Goal: Task Accomplishment & Management: Use online tool/utility

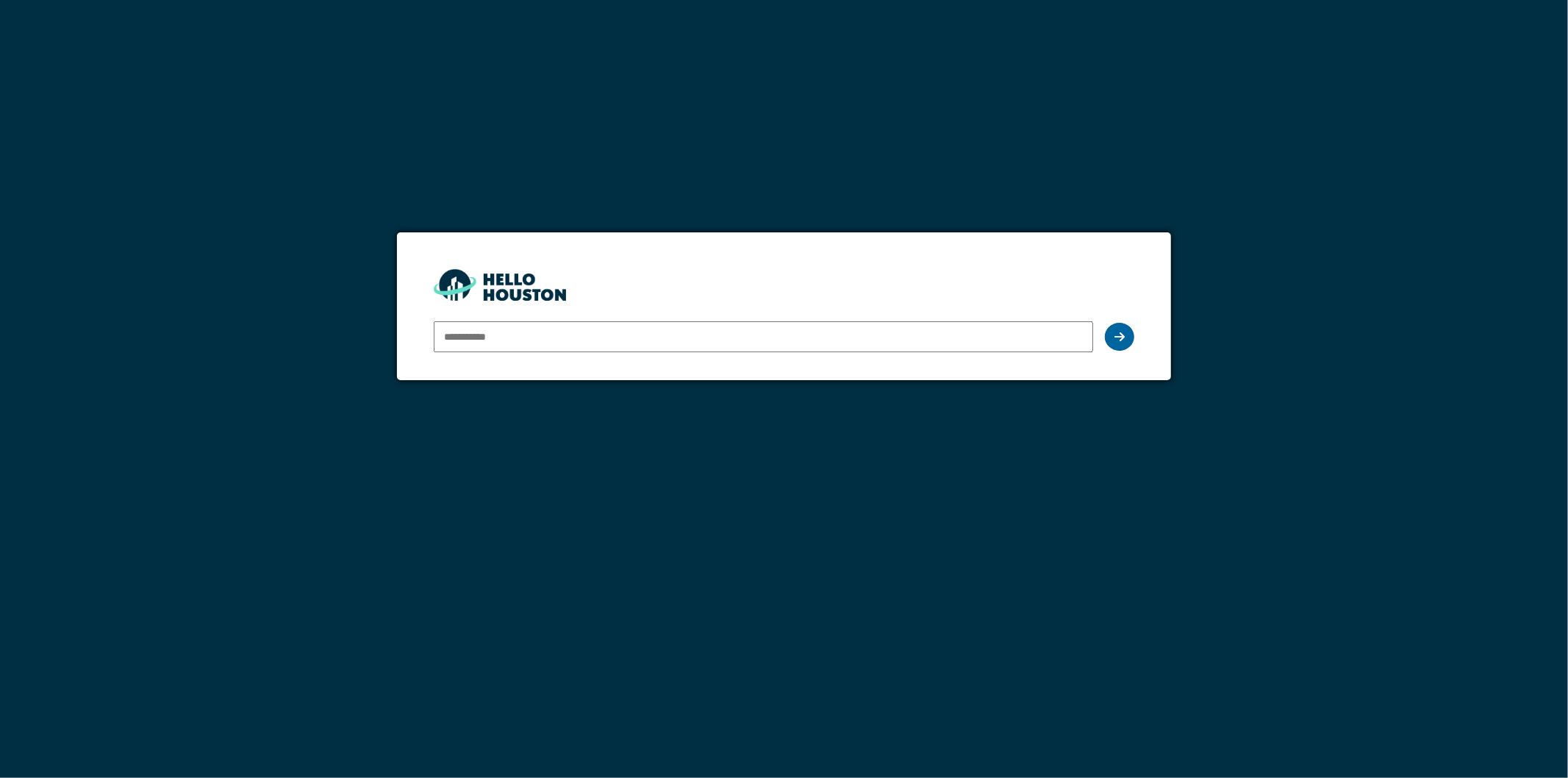
type input "**********"
click at [1115, 336] on icon at bounding box center [1120, 336] width 11 height 12
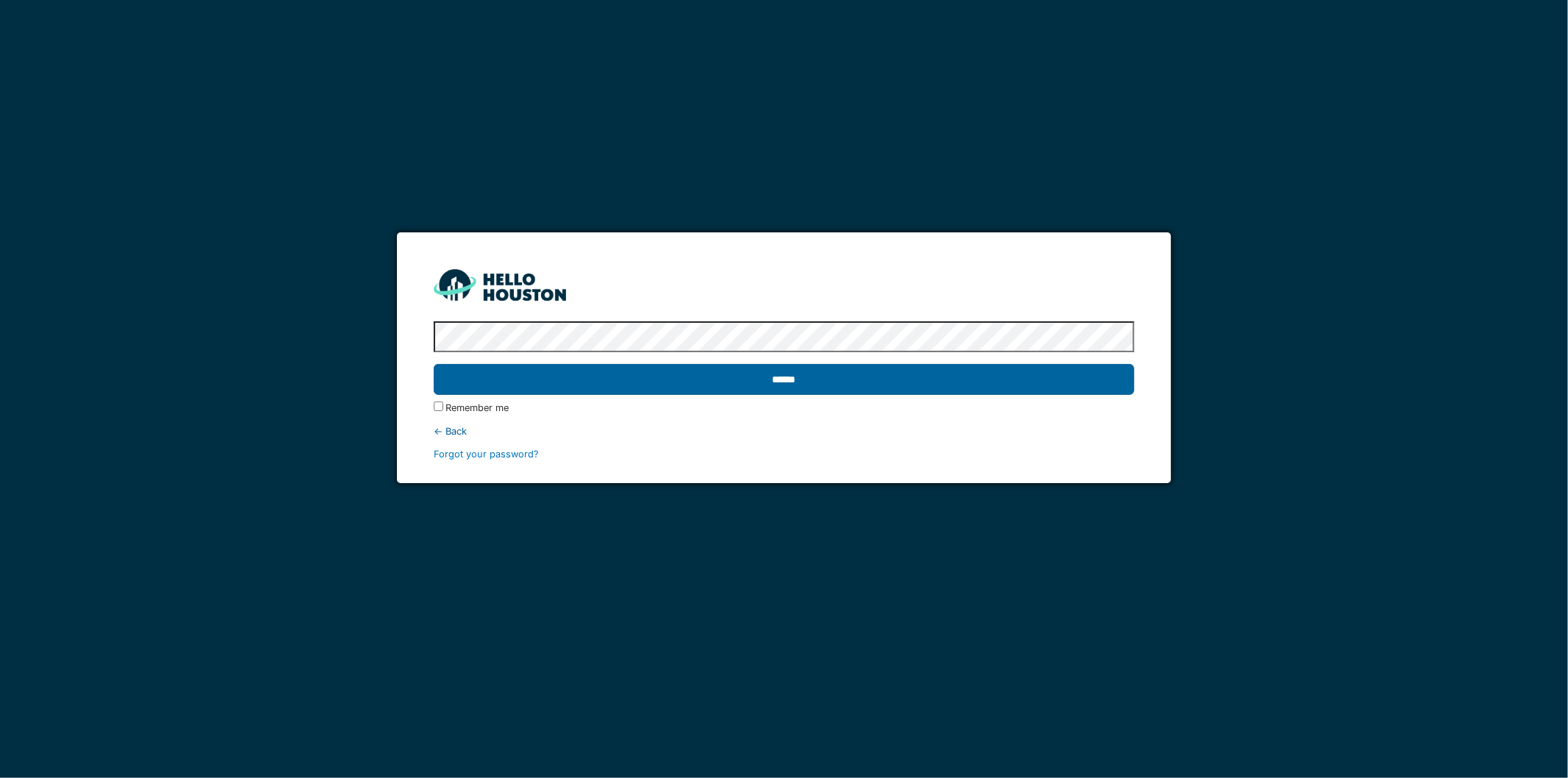
click at [767, 383] on input "******" at bounding box center [784, 379] width 701 height 31
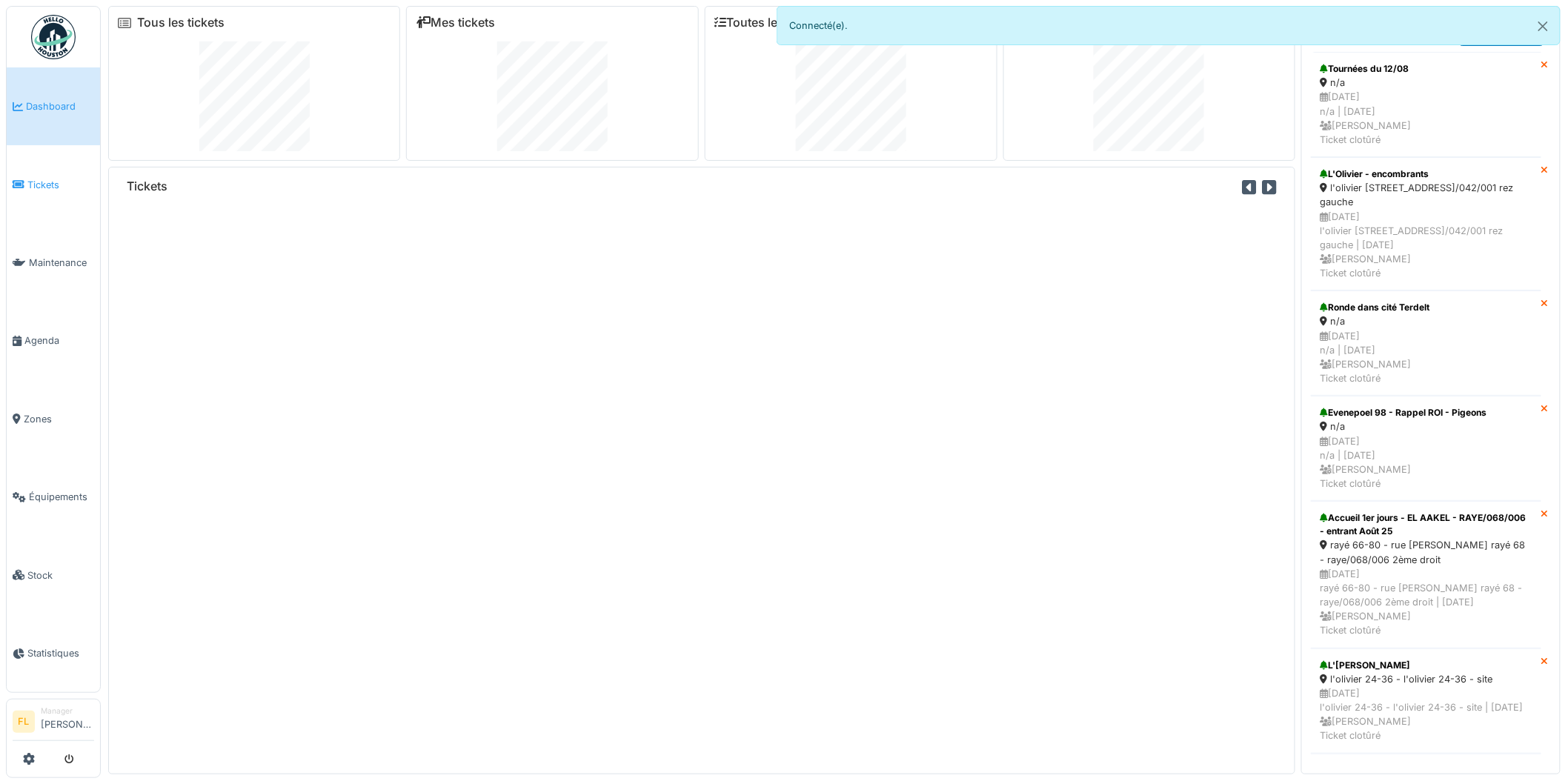
click at [26, 178] on li "Tickets" at bounding box center [53, 185] width 82 height 14
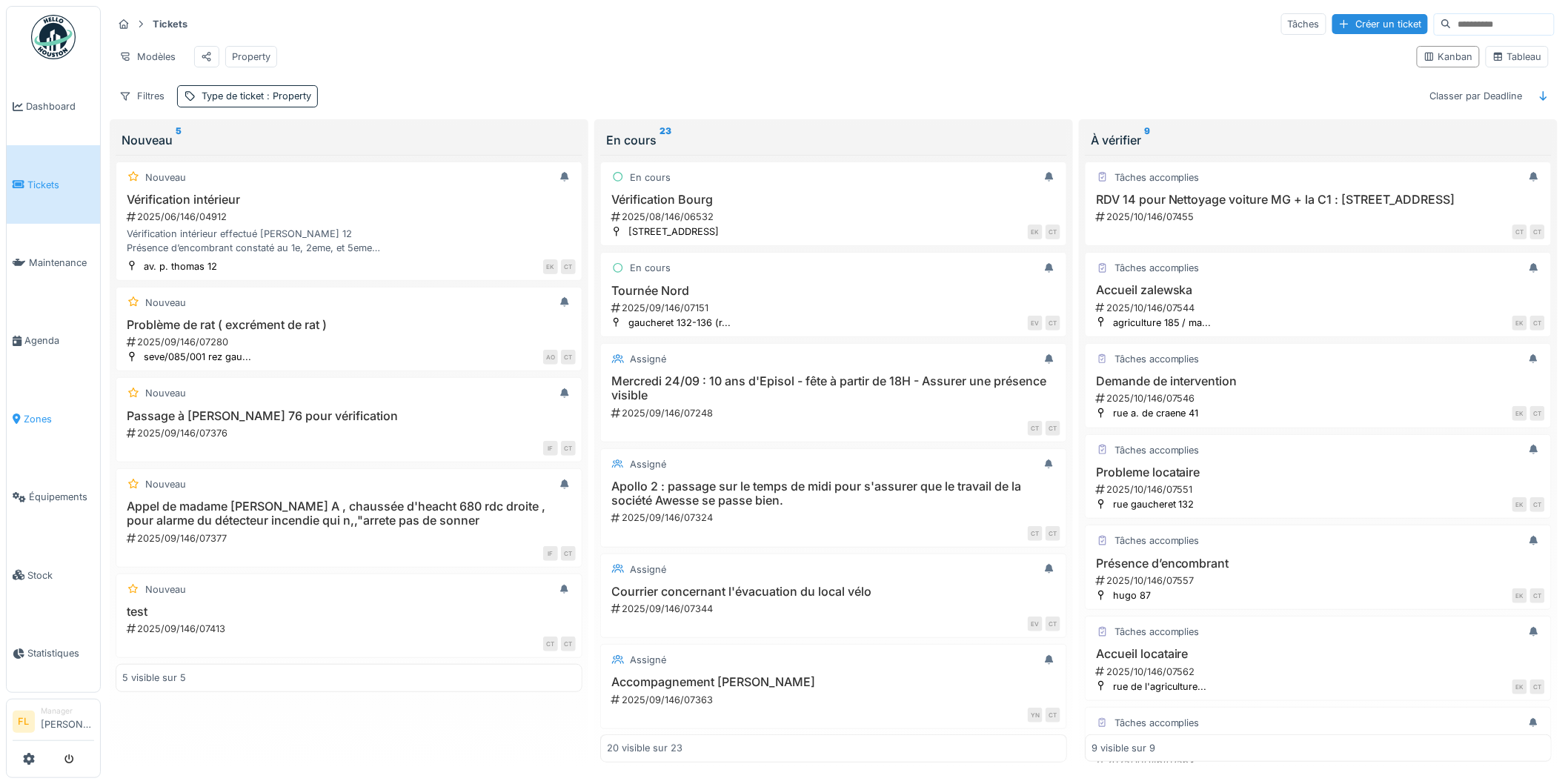
click at [23, 412] on span "Zones" at bounding box center [59, 419] width 70 height 14
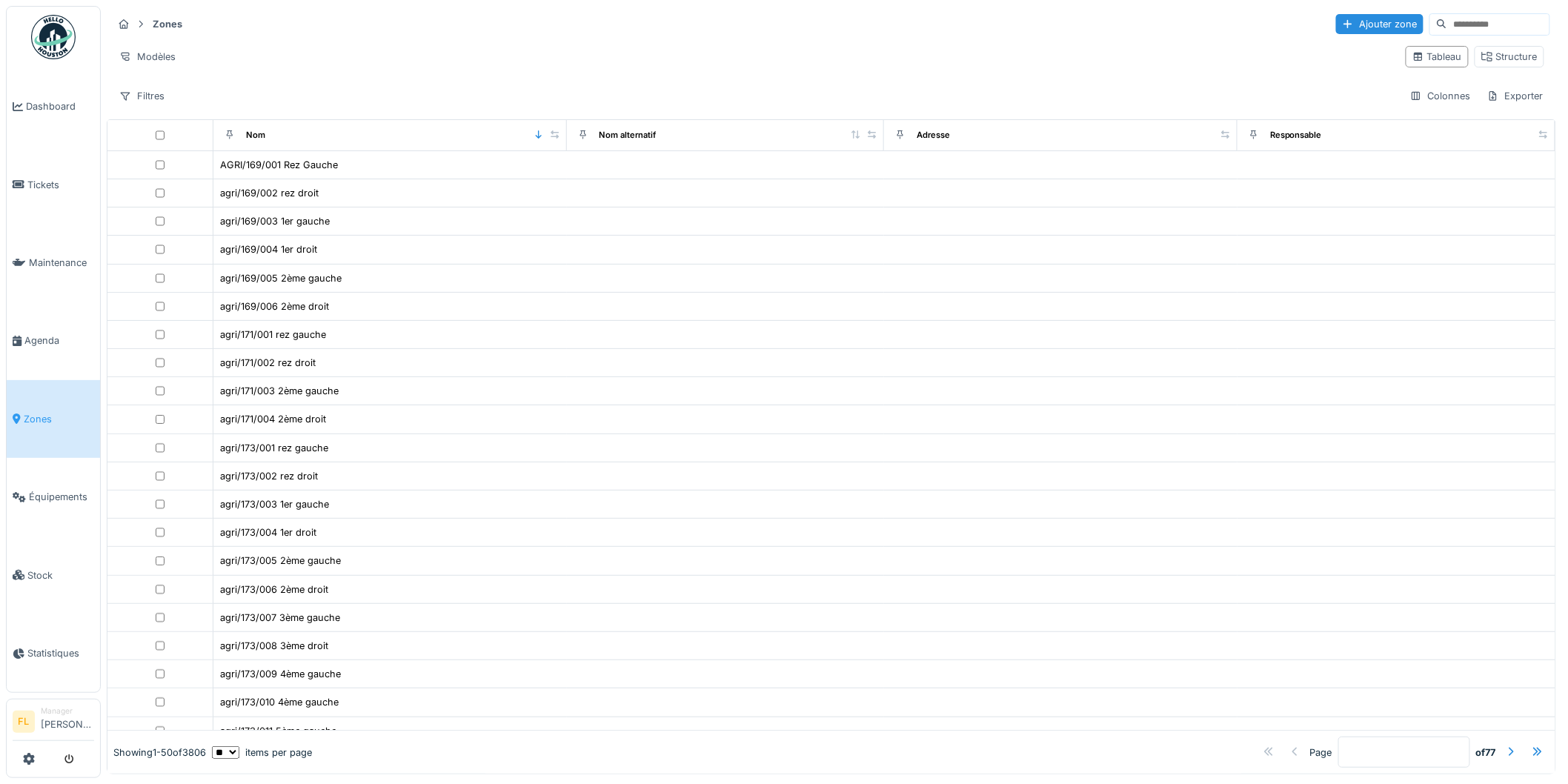
click at [1468, 23] on input at bounding box center [1499, 24] width 103 height 21
type input "**********"
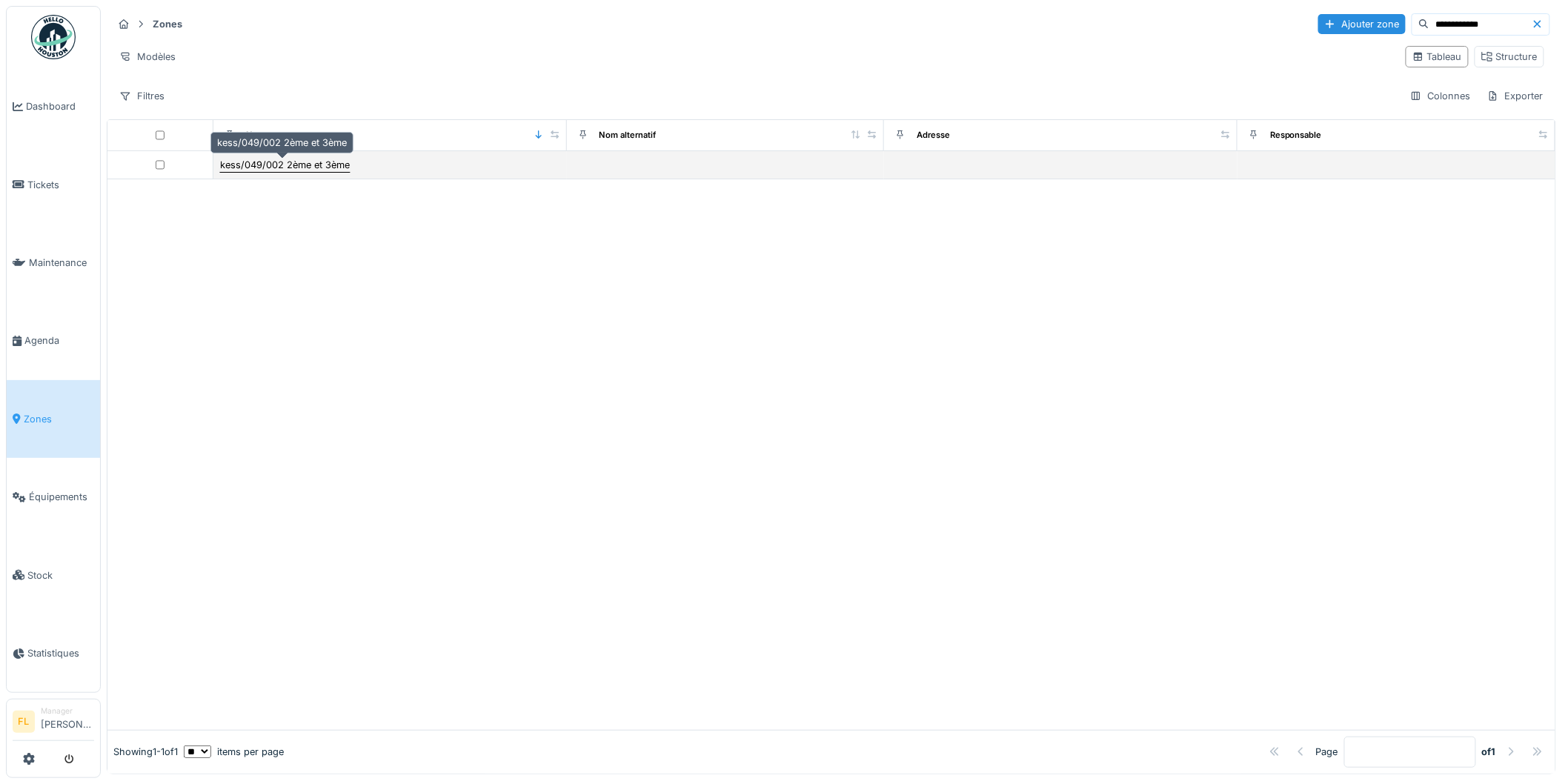
click at [261, 166] on div "kess/049/002 2ème et 3ème" at bounding box center [285, 165] width 130 height 14
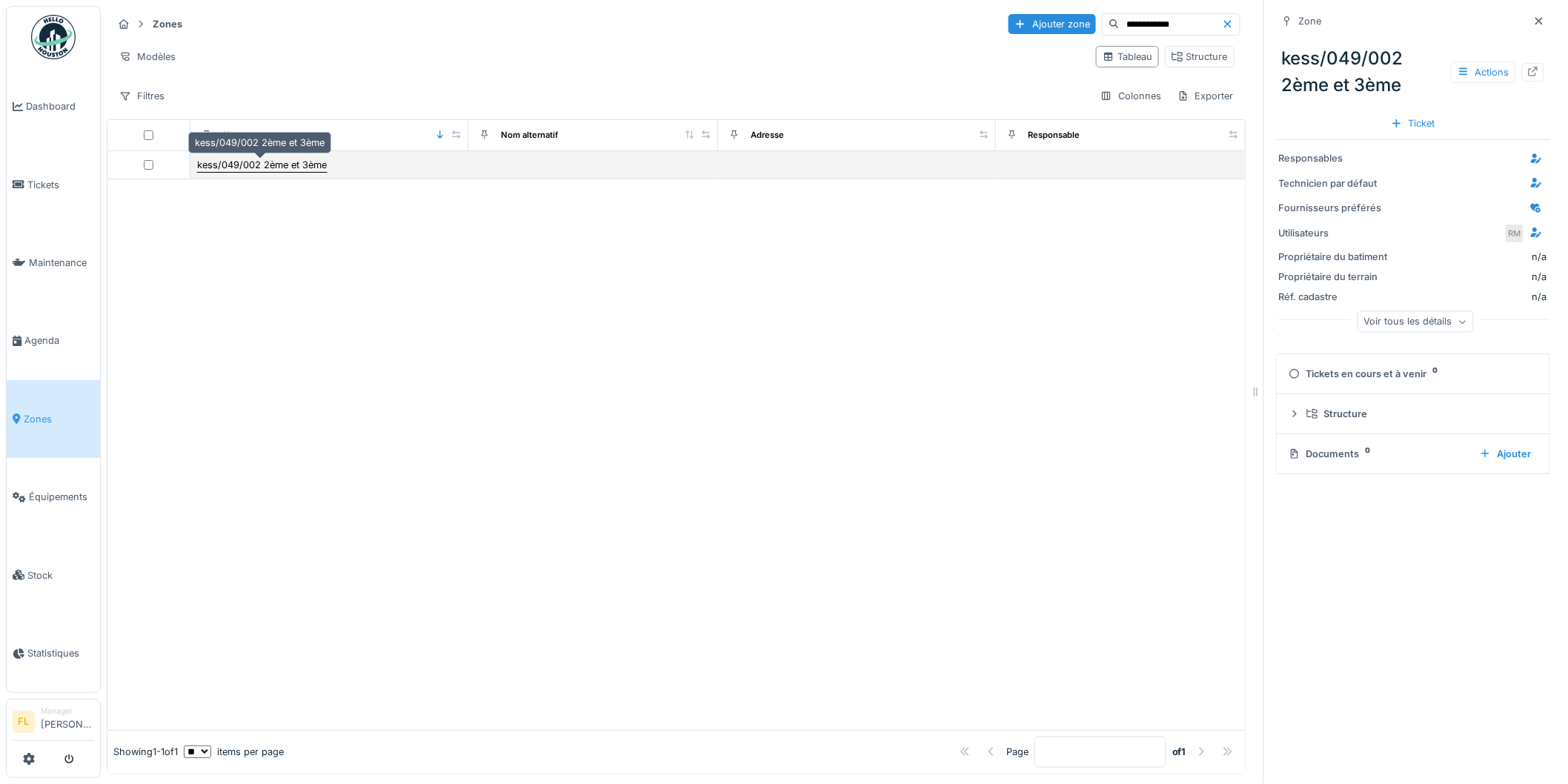
click at [257, 168] on div "kess/049/002 2ème et 3ème" at bounding box center [262, 165] width 130 height 14
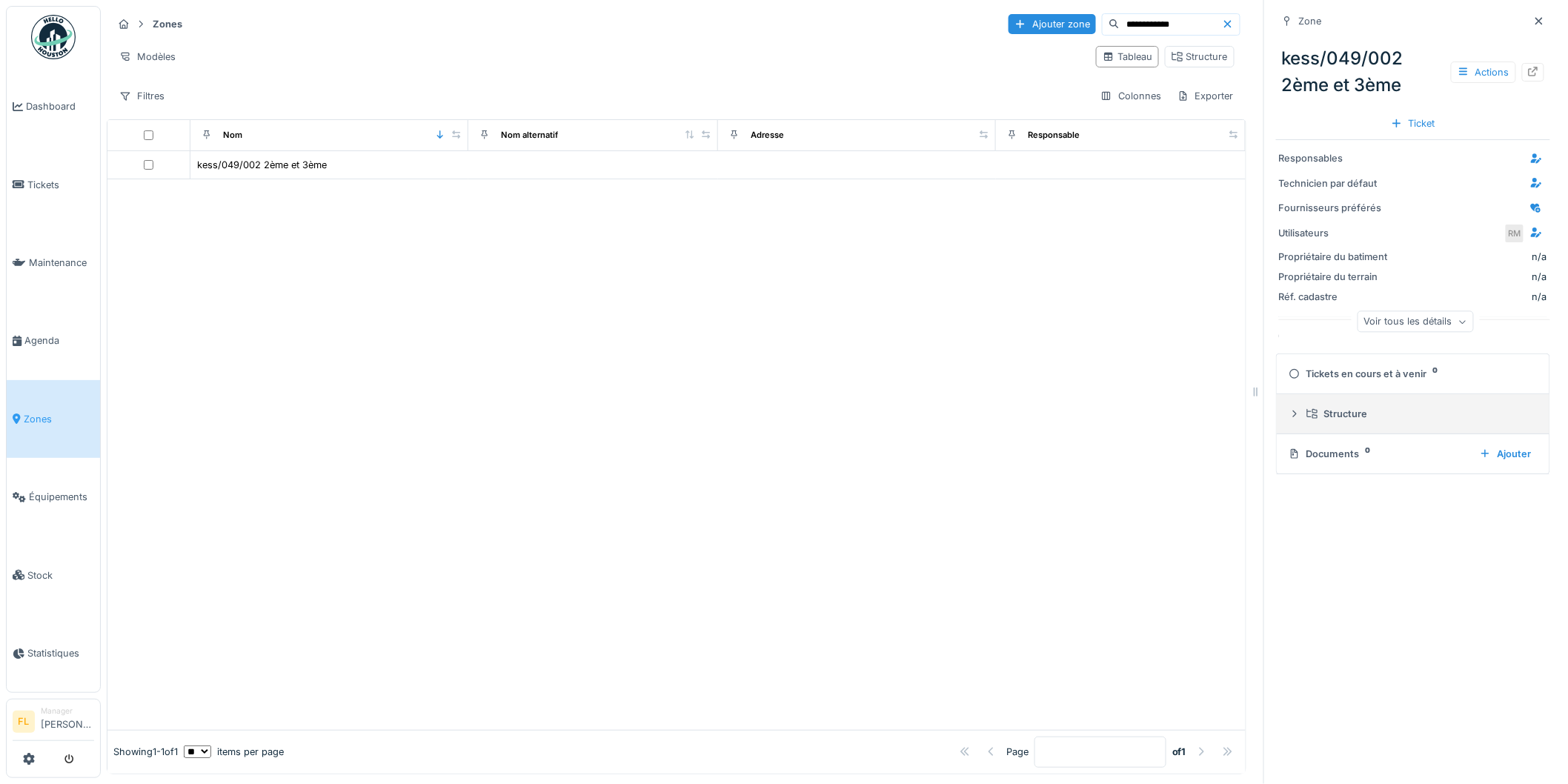
click at [1289, 408] on div at bounding box center [1294, 414] width 12 height 14
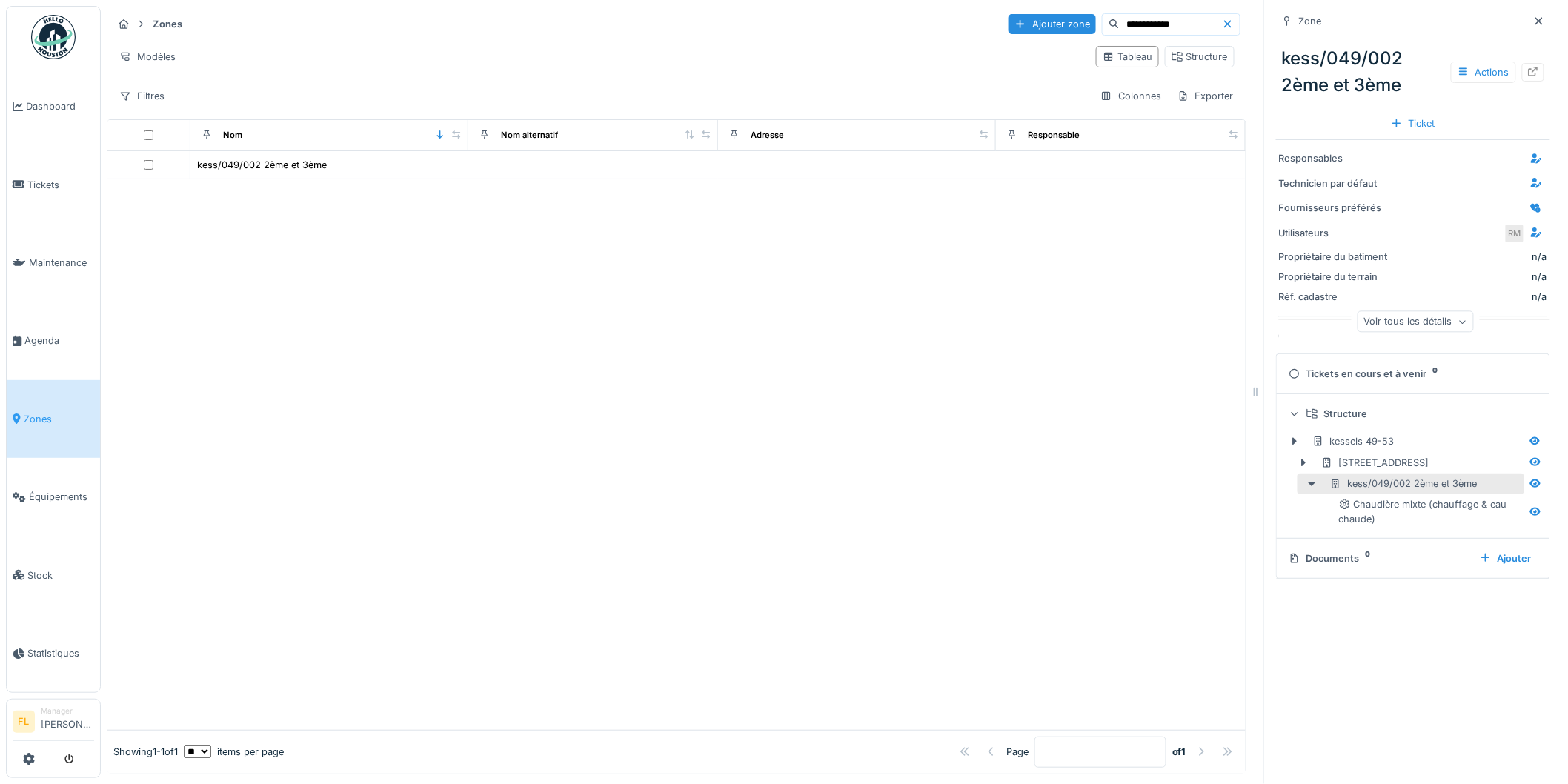
click at [1436, 483] on div "kess/049/002 2ème et 3ème" at bounding box center [1404, 483] width 148 height 14
click at [1530, 480] on icon at bounding box center [1536, 483] width 12 height 10
click at [1530, 483] on icon at bounding box center [1536, 483] width 12 height 10
click at [1459, 75] on div "Actions" at bounding box center [1483, 72] width 65 height 22
click at [1529, 70] on icon at bounding box center [1534, 71] width 10 height 10
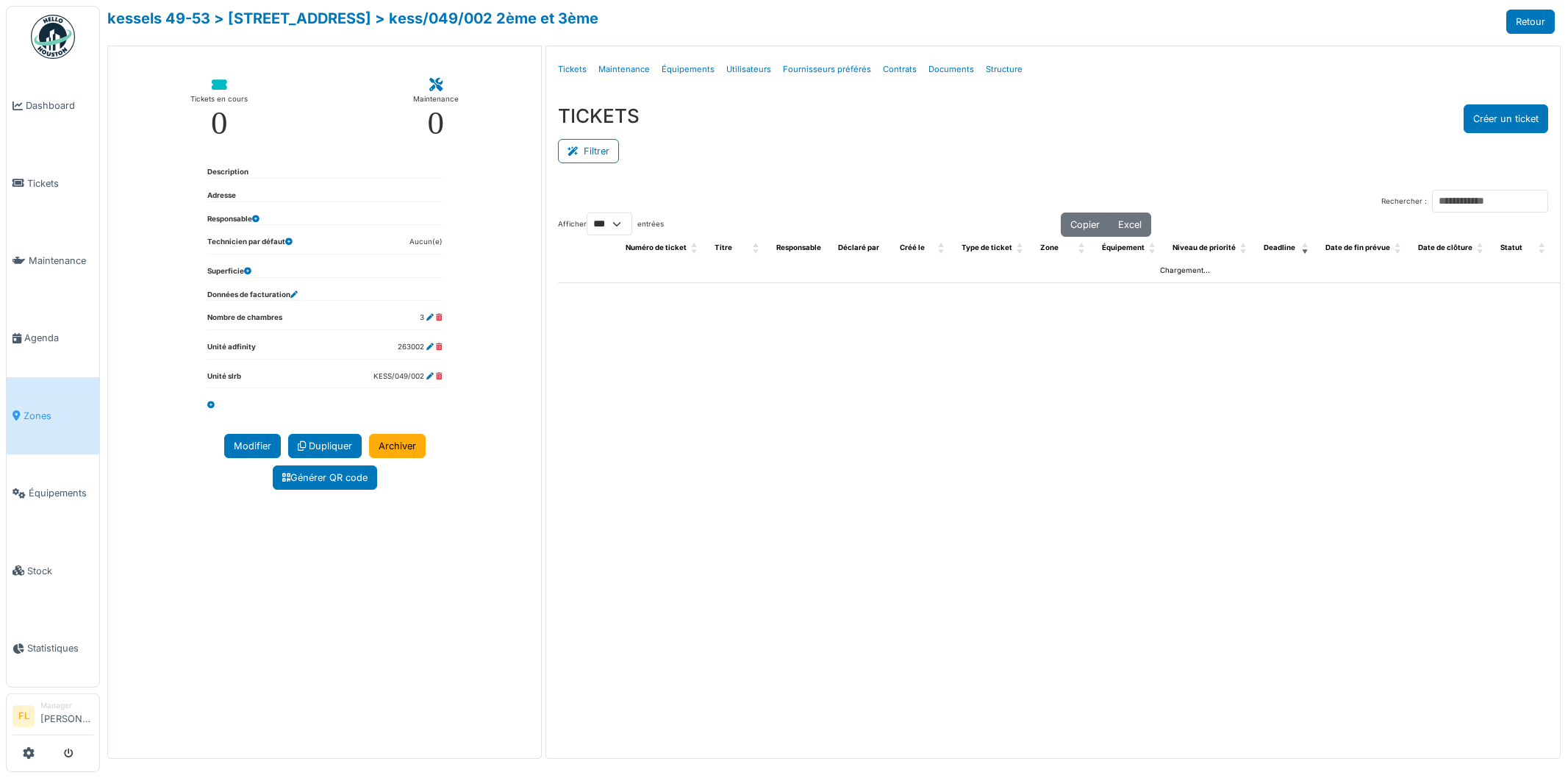
select select "***"
click at [577, 71] on link "Tickets" at bounding box center [572, 69] width 40 height 35
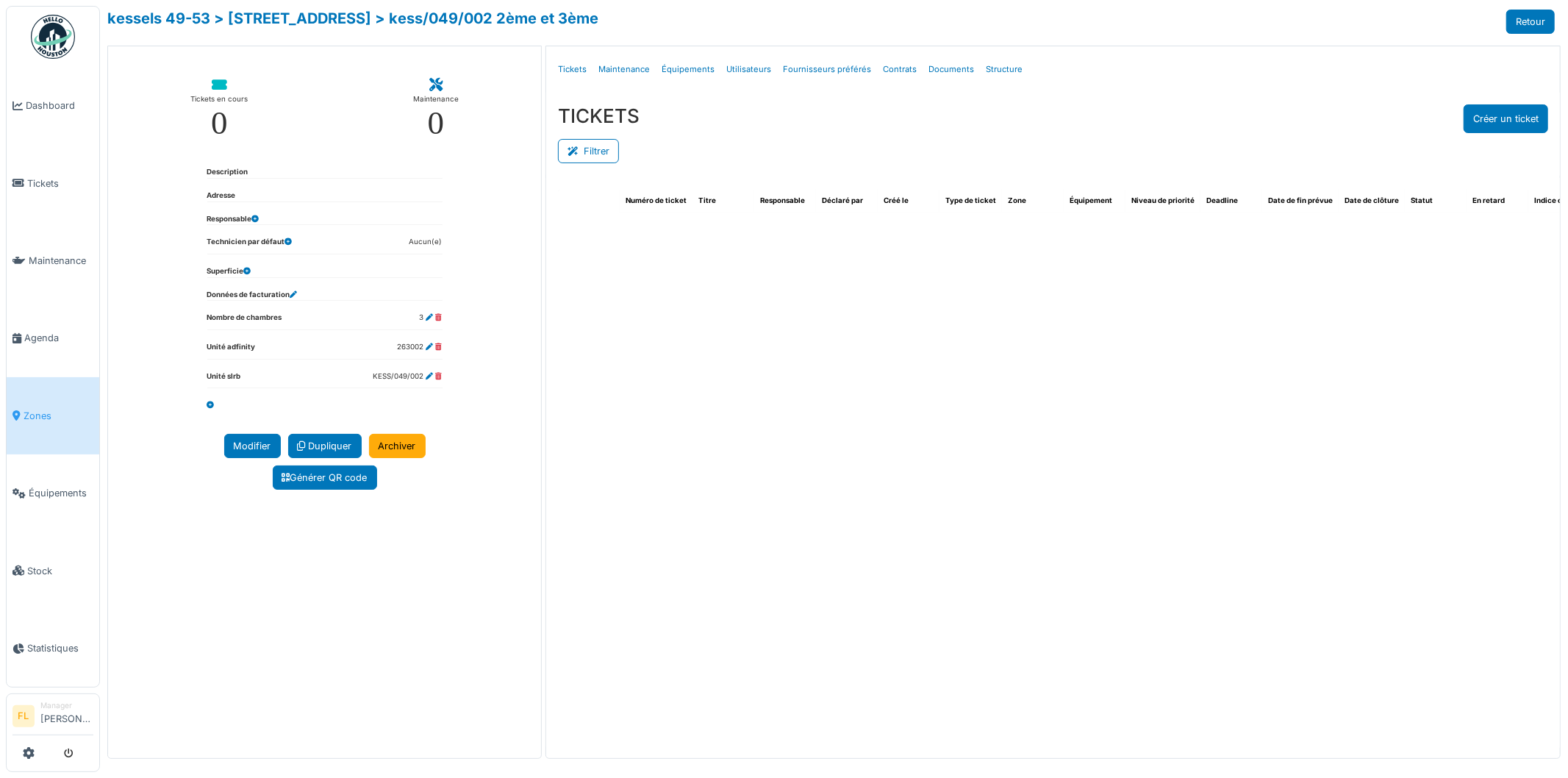
select select "***"
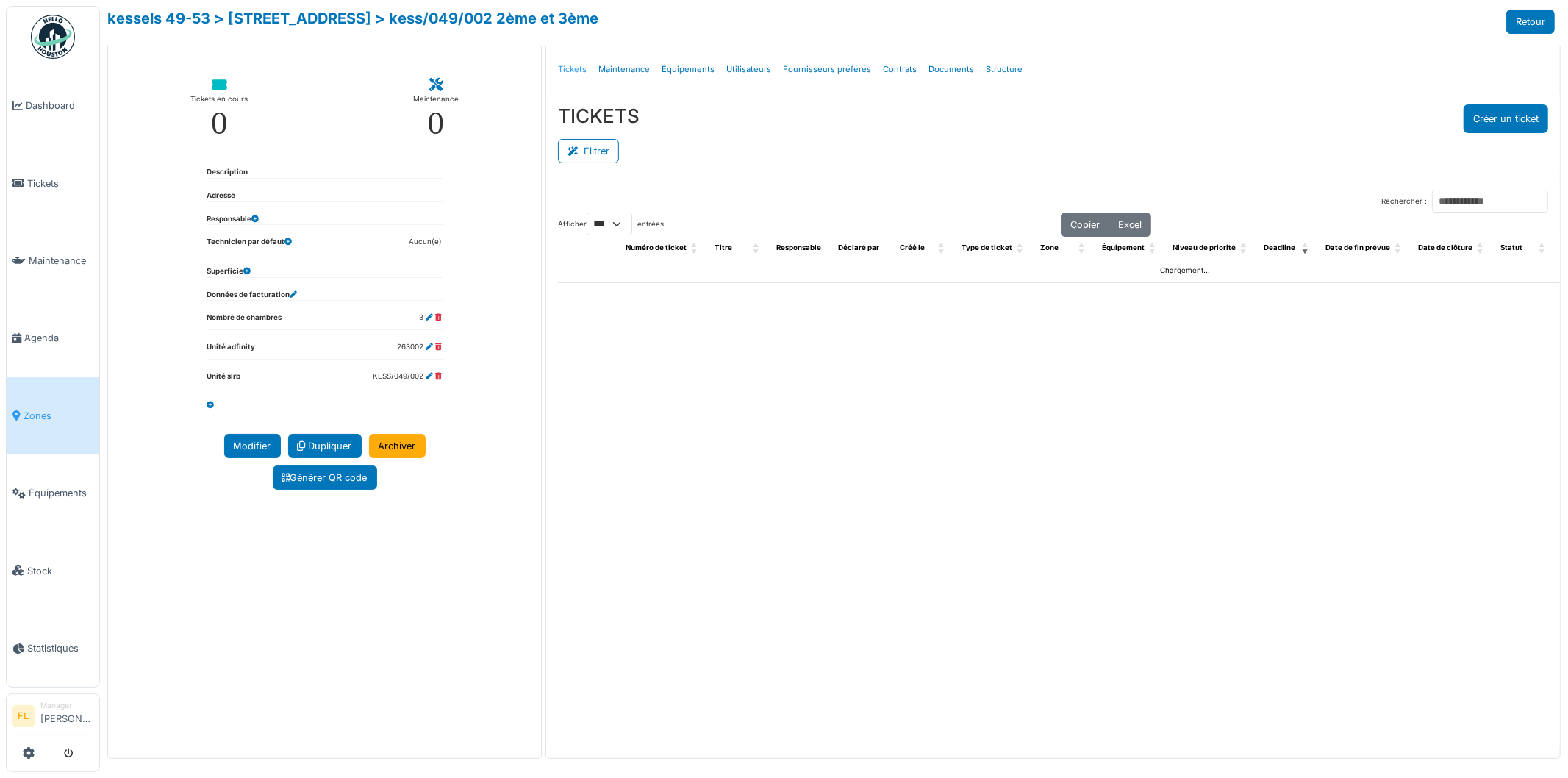
drag, startPoint x: 582, startPoint y: 70, endPoint x: 574, endPoint y: 70, distance: 8.0
click at [579, 70] on link "Tickets" at bounding box center [572, 69] width 40 height 35
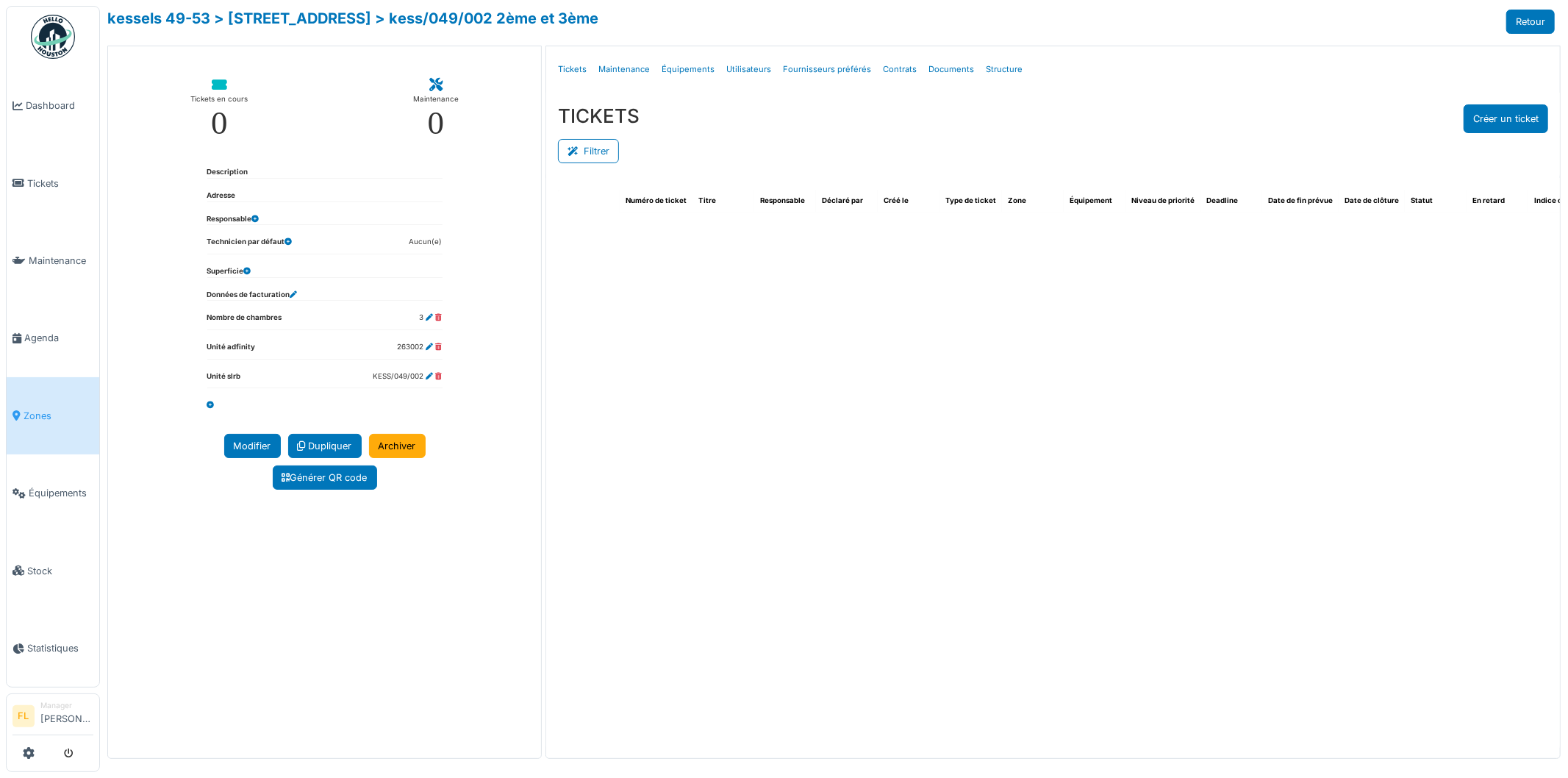
select select "***"
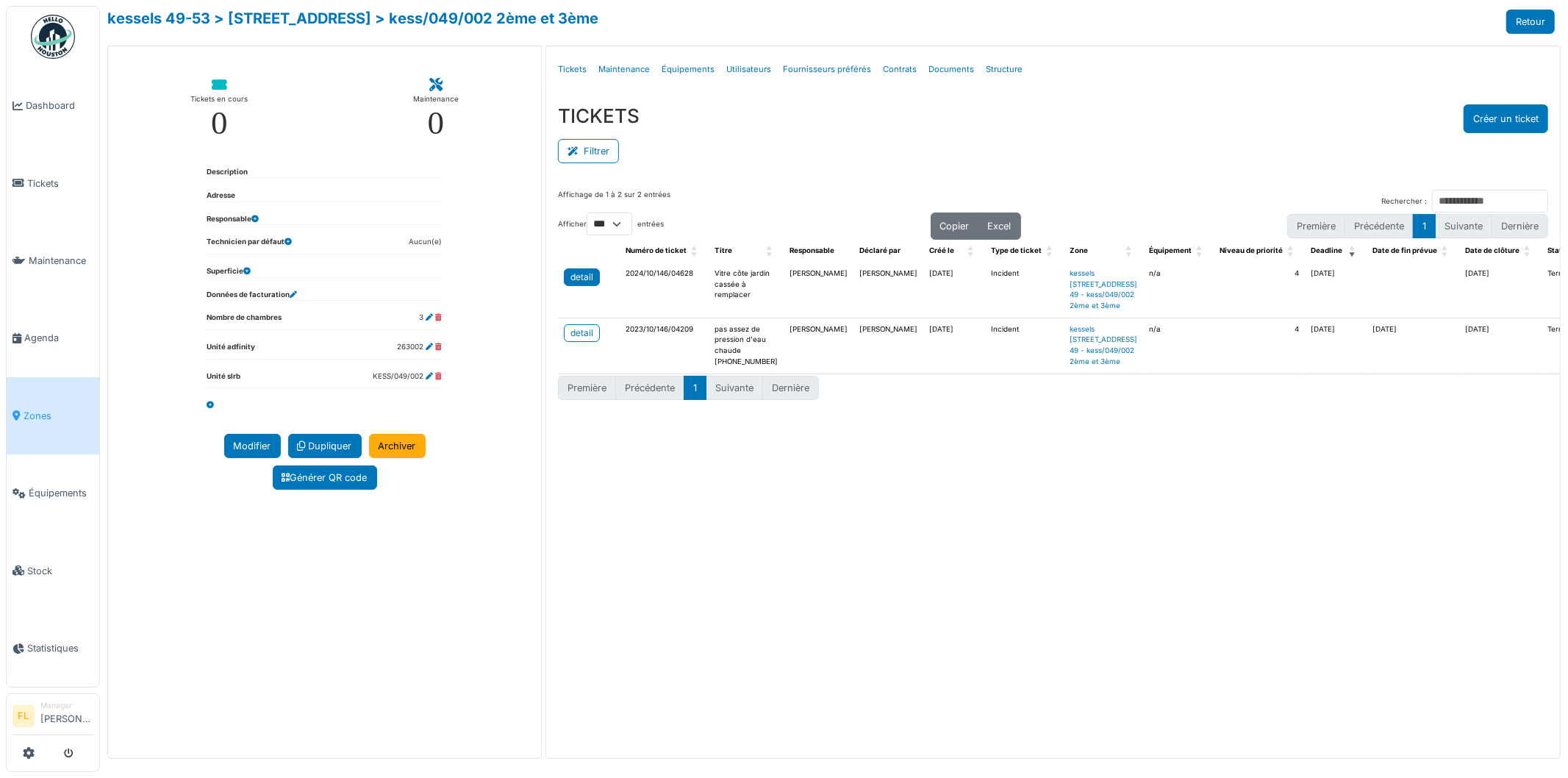
click at [582, 280] on div "detail" at bounding box center [583, 277] width 23 height 13
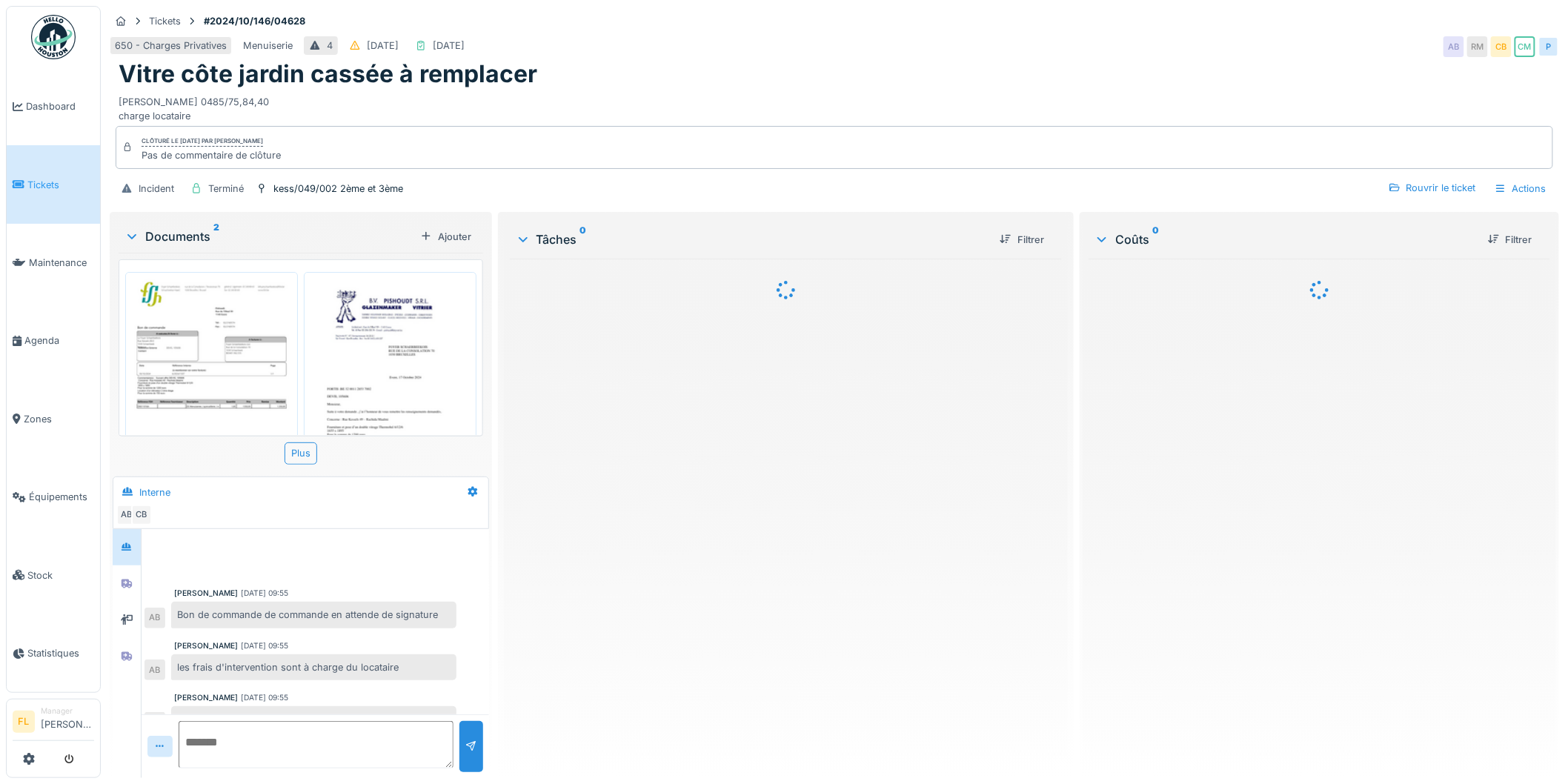
scroll to position [25, 0]
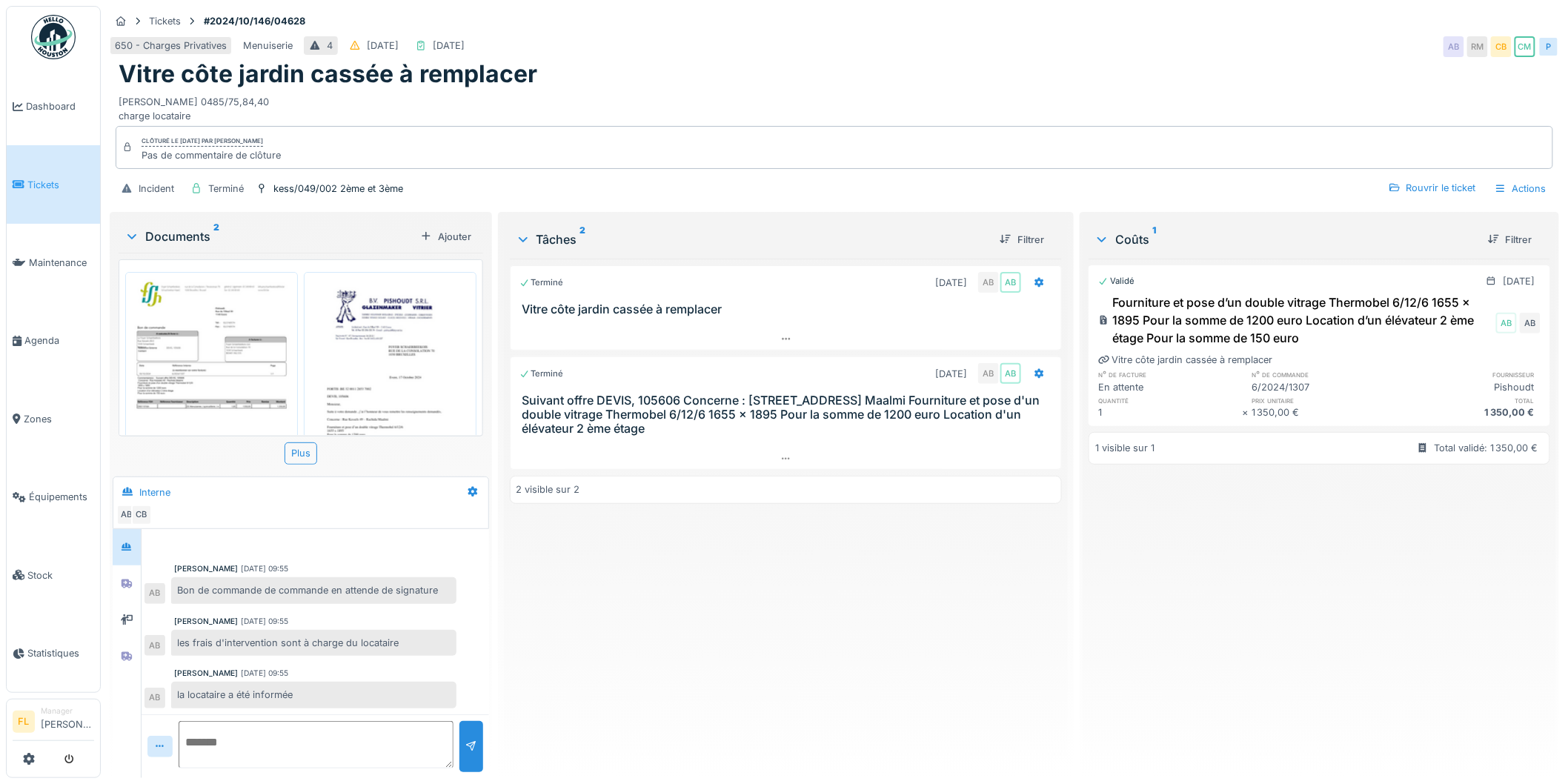
click at [180, 334] on img at bounding box center [212, 392] width 166 height 233
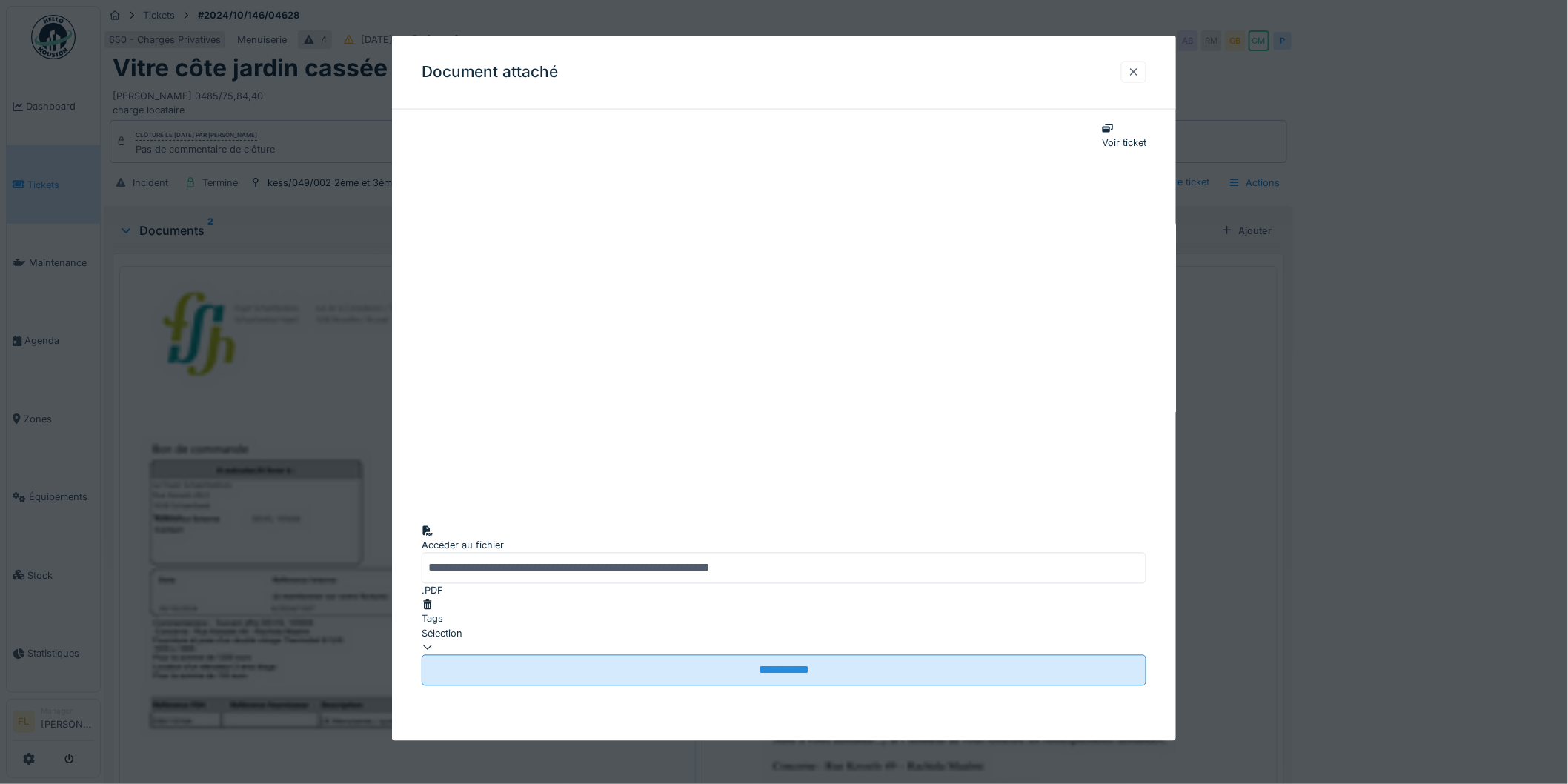
drag, startPoint x: 1145, startPoint y: 80, endPoint x: 1124, endPoint y: 69, distance: 23.7
click at [1145, 77] on div at bounding box center [1134, 72] width 25 height 22
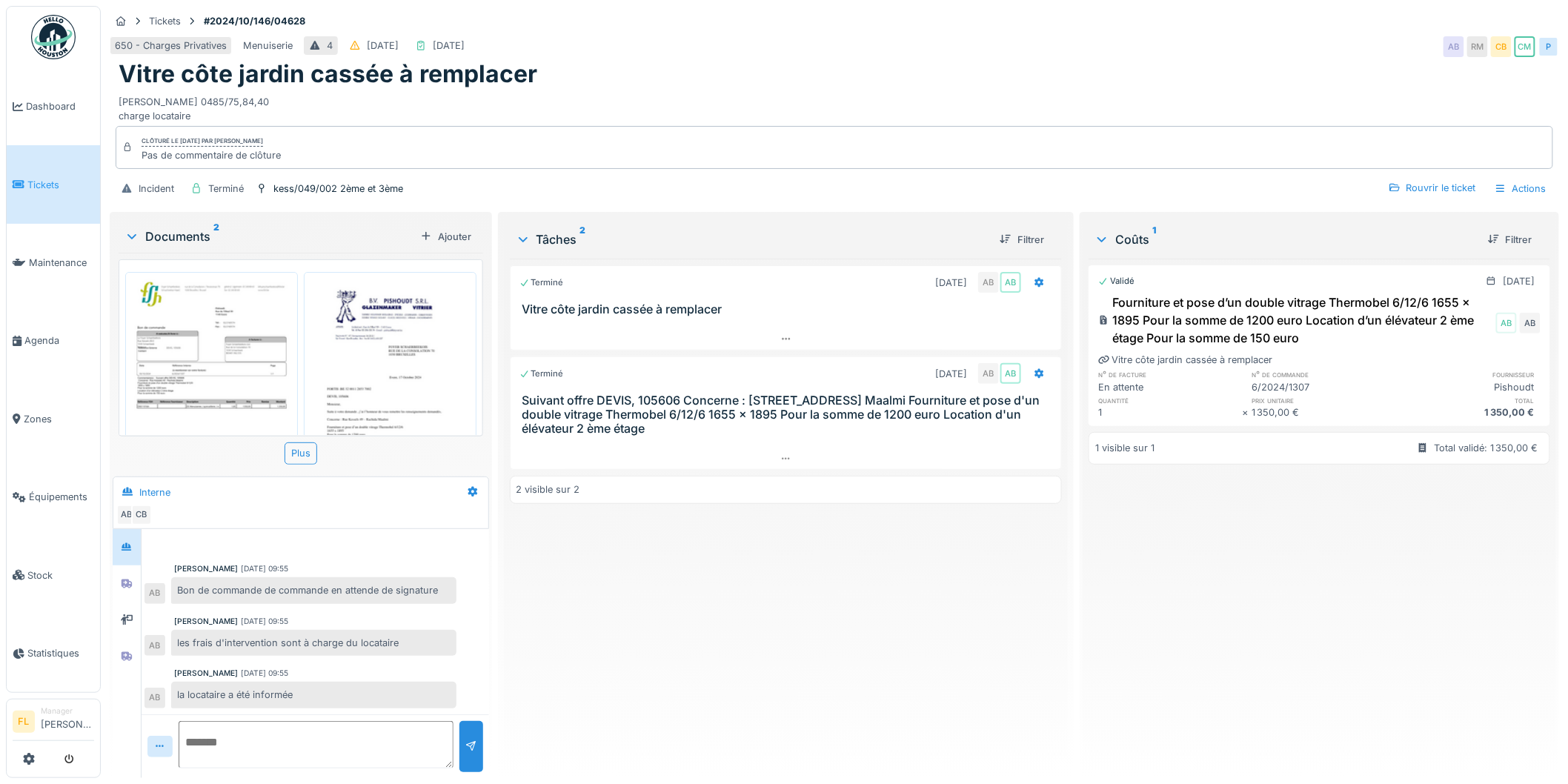
click at [370, 323] on img at bounding box center [391, 392] width 166 height 233
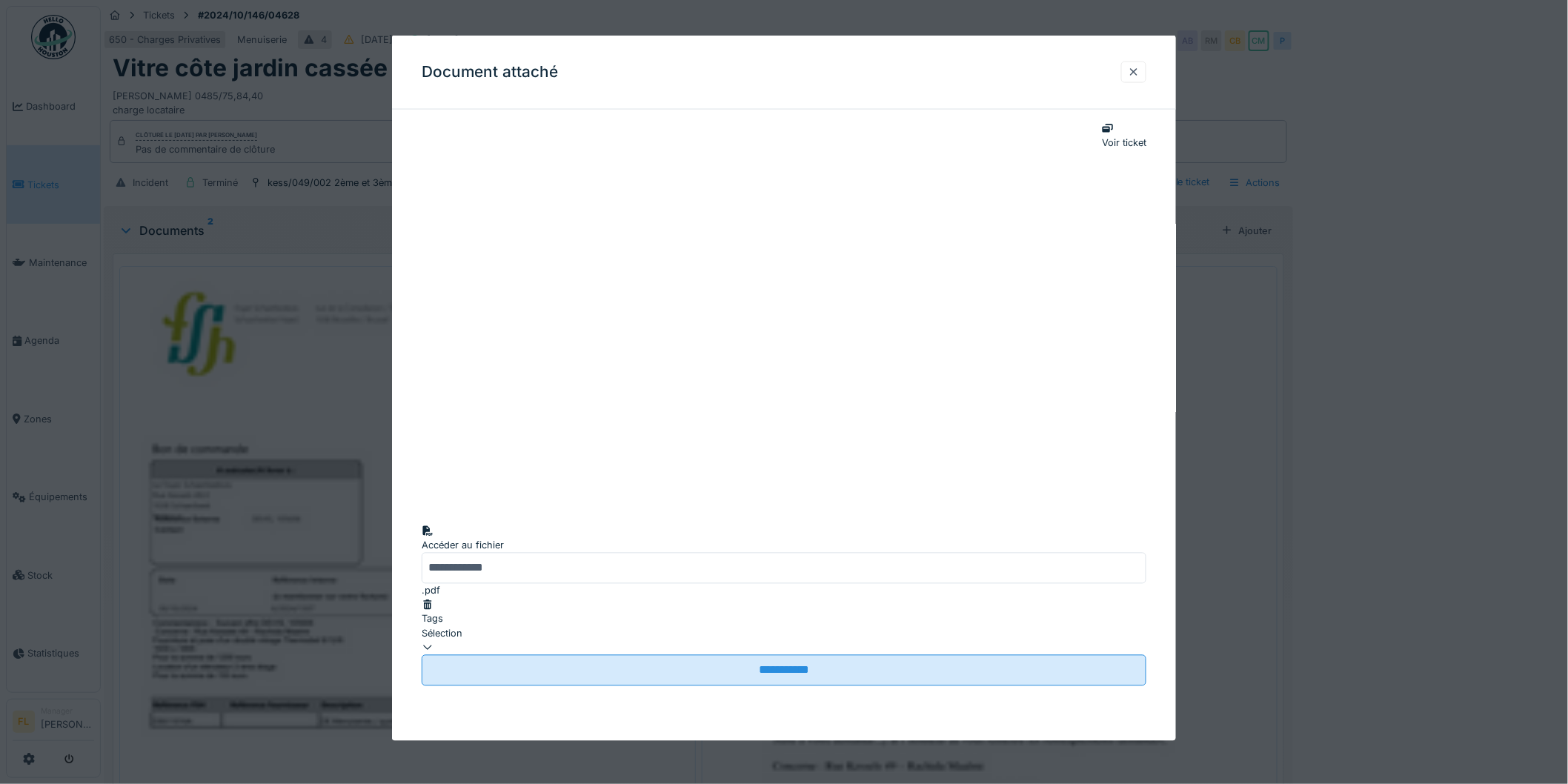
scroll to position [17, 0]
click at [1140, 69] on div at bounding box center [1134, 72] width 12 height 14
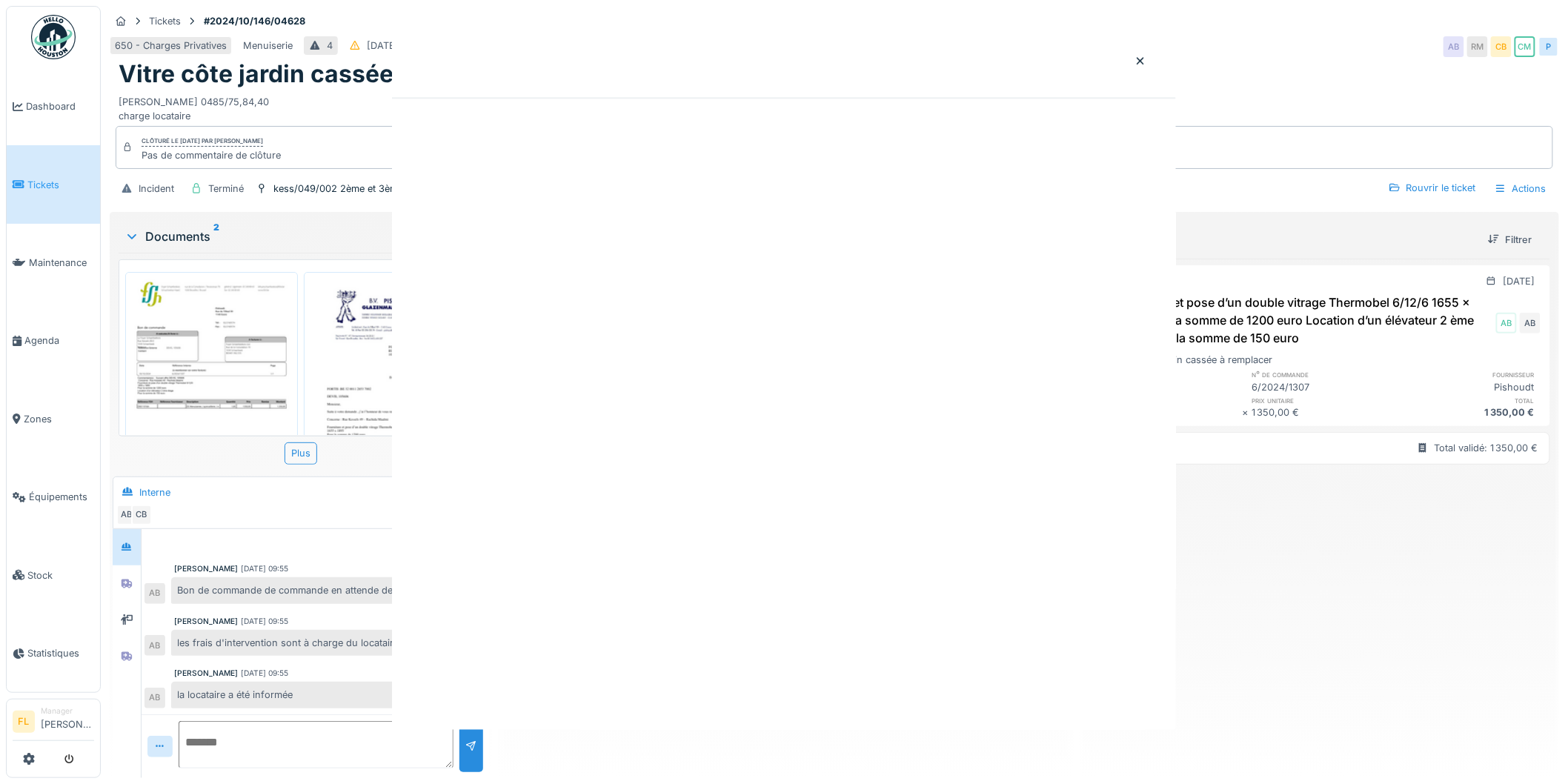
scroll to position [0, 0]
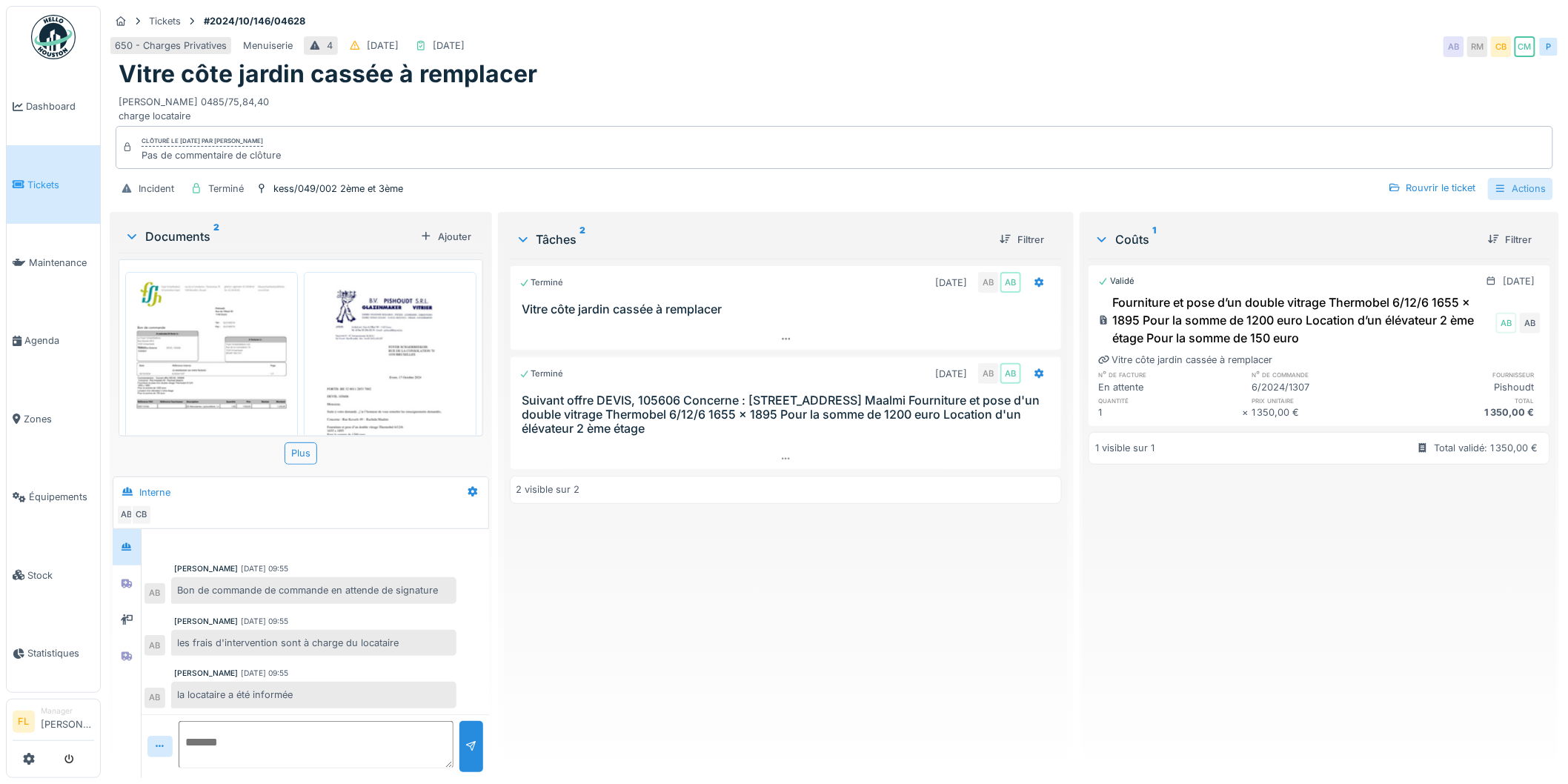
click at [1519, 194] on div "Actions" at bounding box center [1520, 189] width 65 height 22
click at [1436, 223] on div "Rapport d'intervention" at bounding box center [1411, 221] width 145 height 28
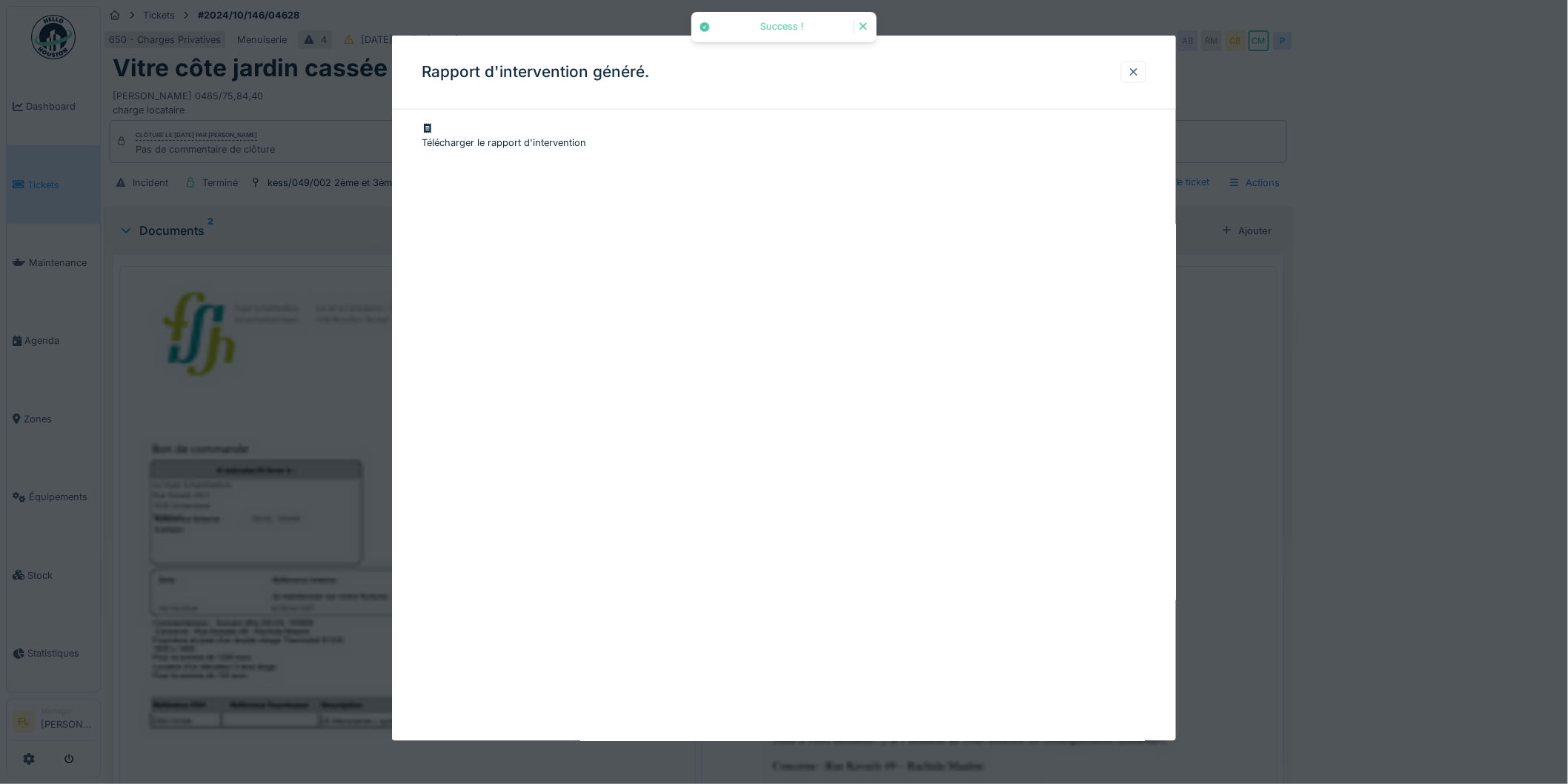
click at [539, 138] on div "Télécharger le rapport d'intervention" at bounding box center [784, 135] width 725 height 28
drag, startPoint x: 1149, startPoint y: 69, endPoint x: 1132, endPoint y: 69, distance: 17.0
click at [1147, 70] on div at bounding box center [1134, 72] width 25 height 22
